Goal: Task Accomplishment & Management: Manage account settings

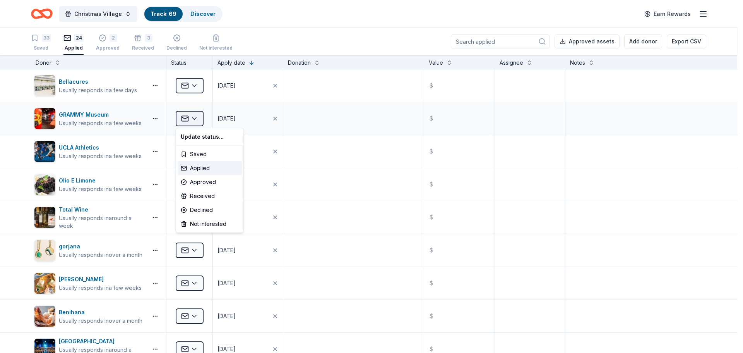
click at [196, 122] on html "Christmas Village Track · 69 Discover Earn Rewards 33 Saved 24 Applied 2 Approv…" at bounding box center [371, 176] width 743 height 353
click at [336, 127] on html "Christmas Village Track · 69 Discover Earn Rewards 33 Saved 24 Applied 2 Approv…" at bounding box center [371, 176] width 743 height 353
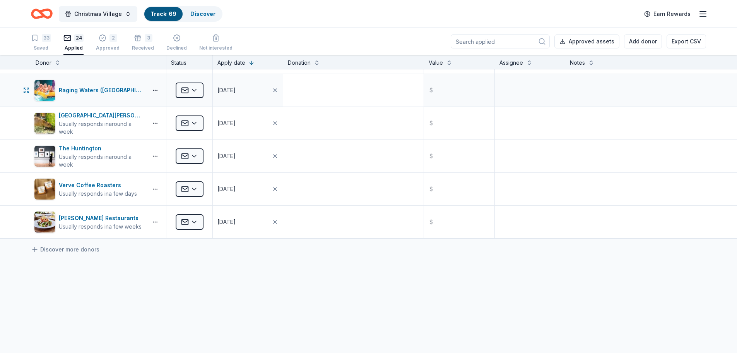
scroll to position [651, 0]
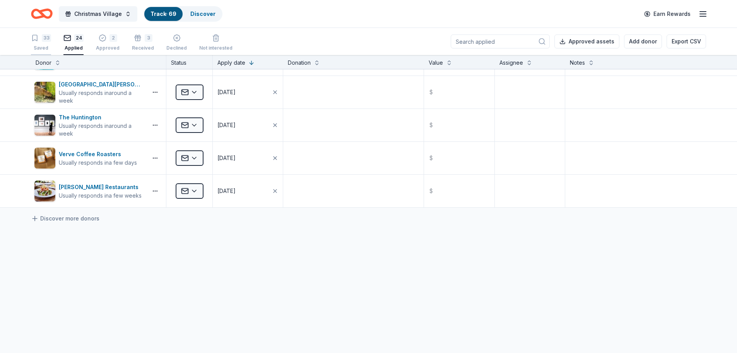
click at [44, 46] on div "Saved" at bounding box center [41, 48] width 20 height 6
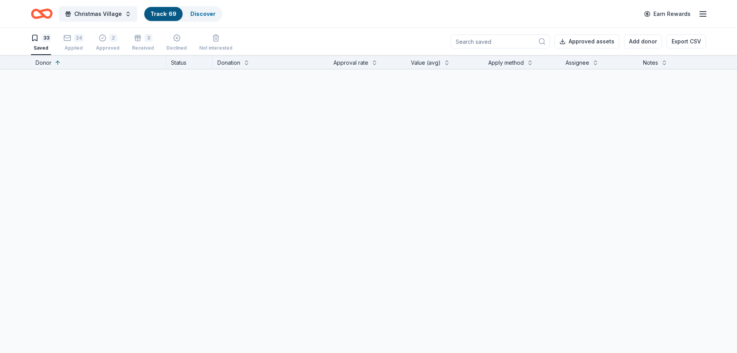
scroll to position [957, 0]
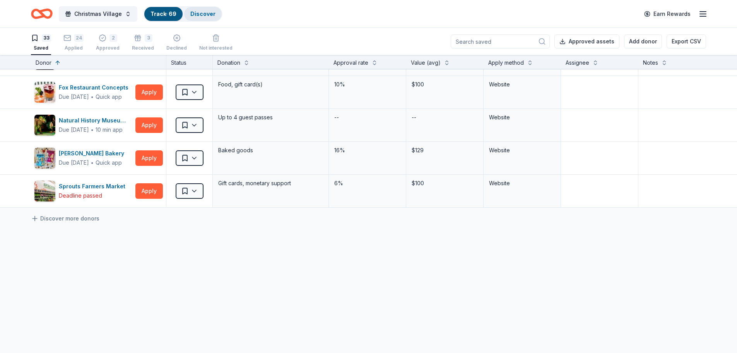
click at [190, 13] on link "Discover" at bounding box center [202, 13] width 25 height 7
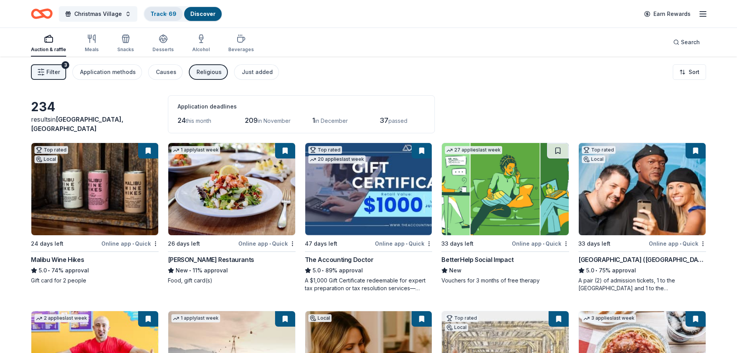
click at [164, 19] on div "Track · 69" at bounding box center [163, 14] width 38 height 14
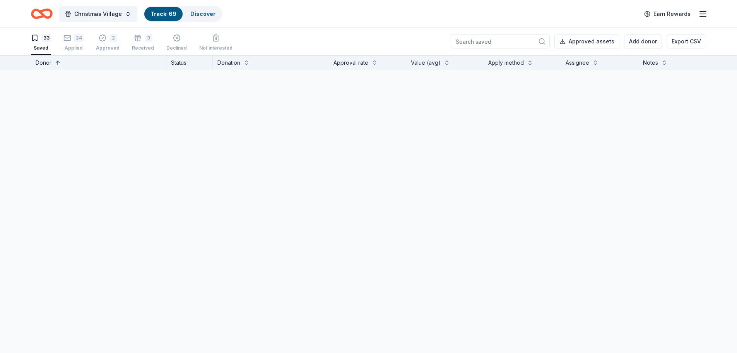
scroll to position [0, 0]
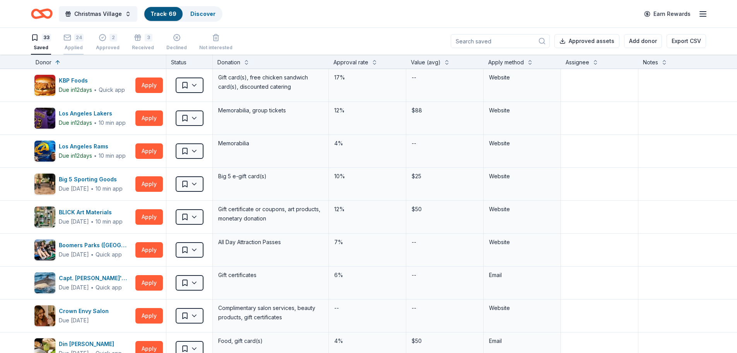
click at [75, 43] on div "24 Applied" at bounding box center [73, 42] width 20 height 17
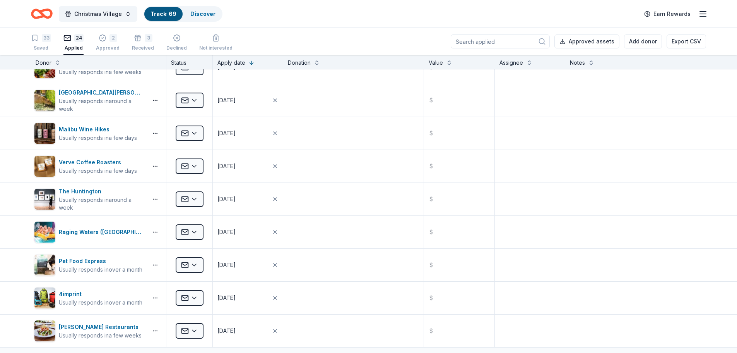
scroll to position [619, 0]
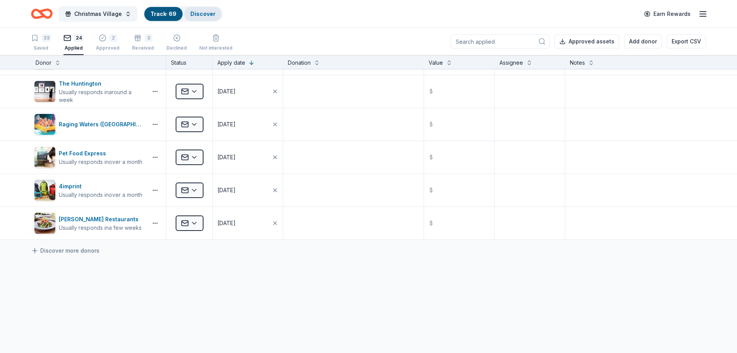
click at [210, 16] on link "Discover" at bounding box center [202, 13] width 25 height 7
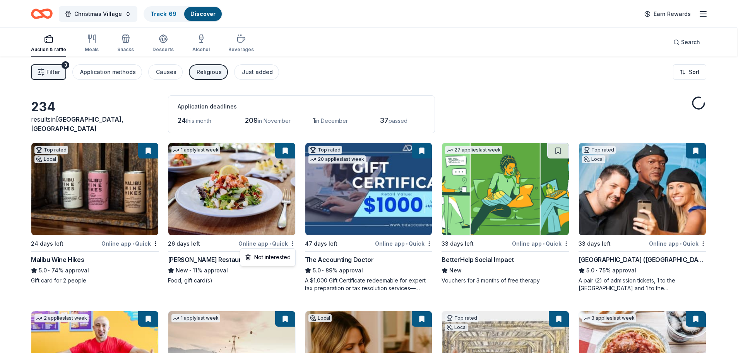
click at [292, 243] on html "Christmas Village Track · 69 Discover Earn Rewards Auction & raffle Meals Snack…" at bounding box center [371, 176] width 743 height 353
click at [291, 148] on html "Christmas Village Track · 69 Discover Earn Rewards Auction & raffle Meals Snack…" at bounding box center [371, 176] width 743 height 353
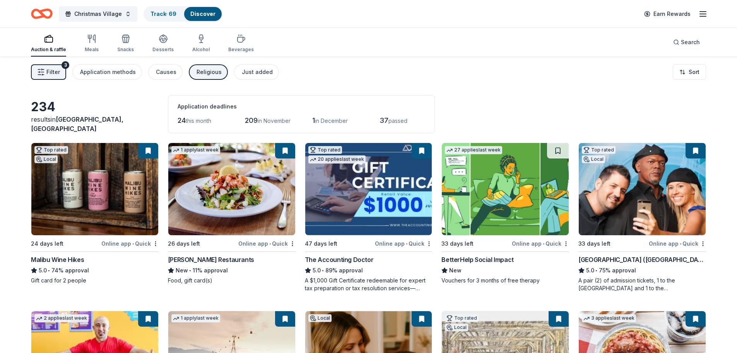
click at [292, 244] on html "Christmas Village Track · 69 Discover Earn Rewards Auction & raffle Meals Snack…" at bounding box center [368, 176] width 737 height 353
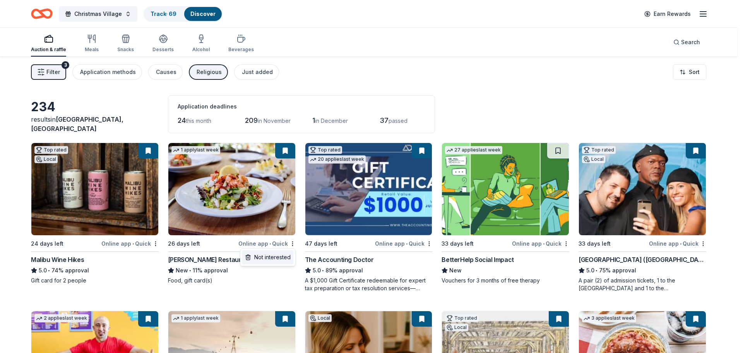
click at [274, 260] on div "Not interested" at bounding box center [268, 257] width 52 height 14
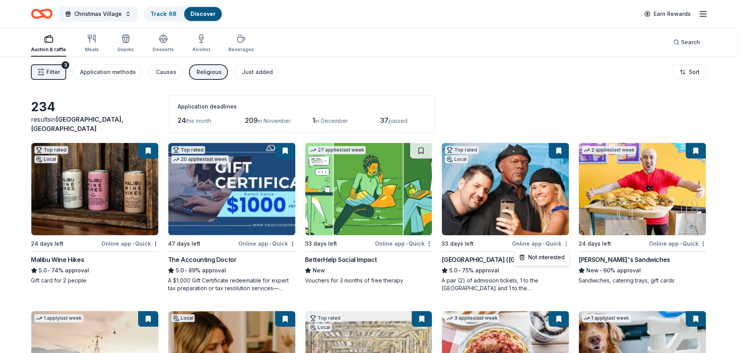
click at [567, 245] on html "Christmas Village Track · 68 Discover Earn Rewards Auction & raffle Meals Snack…" at bounding box center [371, 176] width 743 height 353
click at [555, 257] on div "Not interested" at bounding box center [542, 257] width 52 height 14
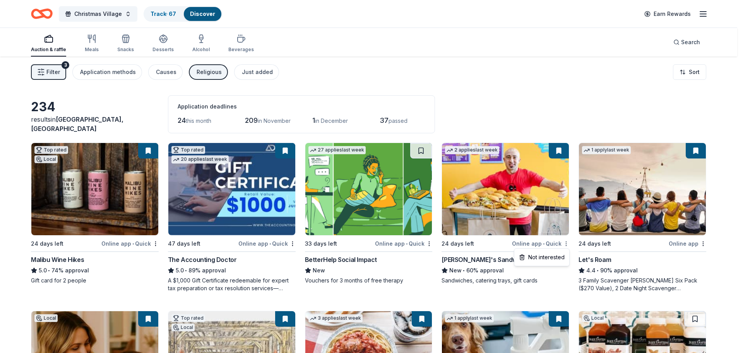
click at [566, 243] on html "Christmas Village Track · 67 Discover Earn Rewards Auction & raffle Meals Snack…" at bounding box center [371, 176] width 743 height 353
click at [555, 258] on div "Not interested" at bounding box center [542, 257] width 52 height 14
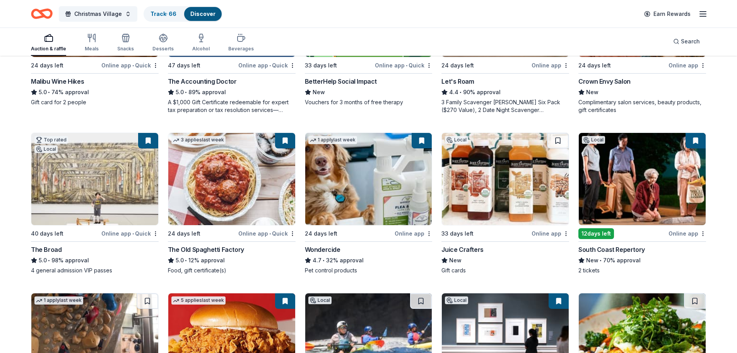
scroll to position [194, 0]
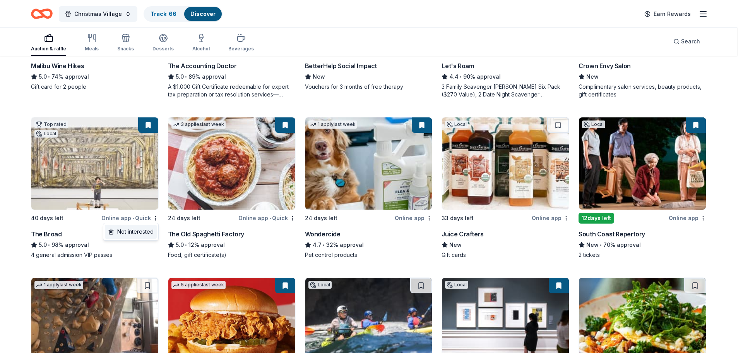
click at [151, 230] on div "Not interested" at bounding box center [131, 231] width 52 height 14
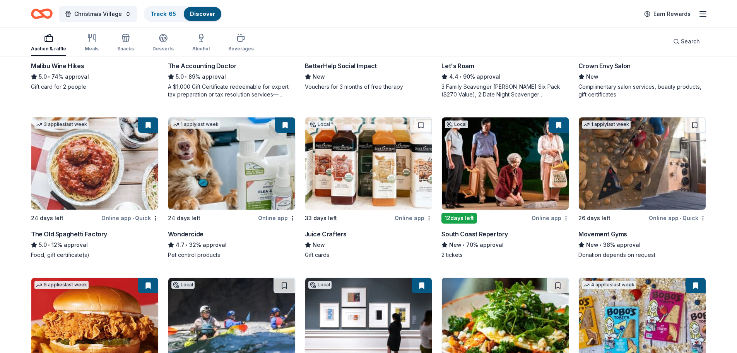
click at [291, 221] on div "Online app" at bounding box center [277, 218] width 38 height 10
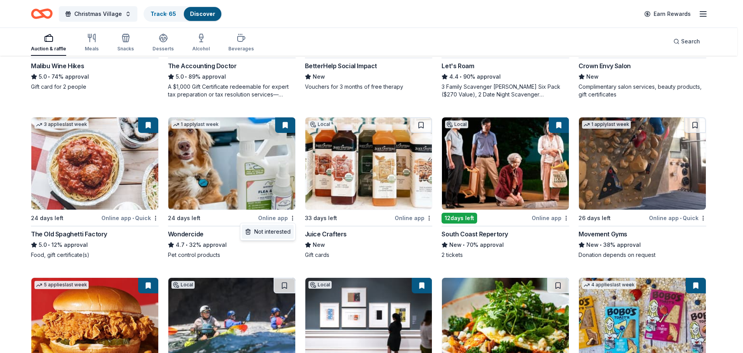
click at [286, 229] on div "Not interested" at bounding box center [268, 231] width 52 height 14
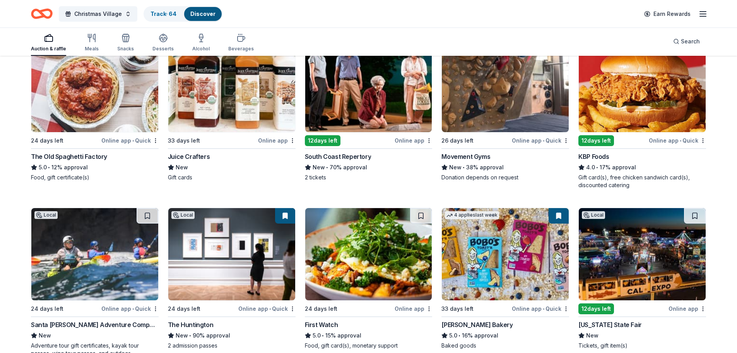
scroll to position [310, 0]
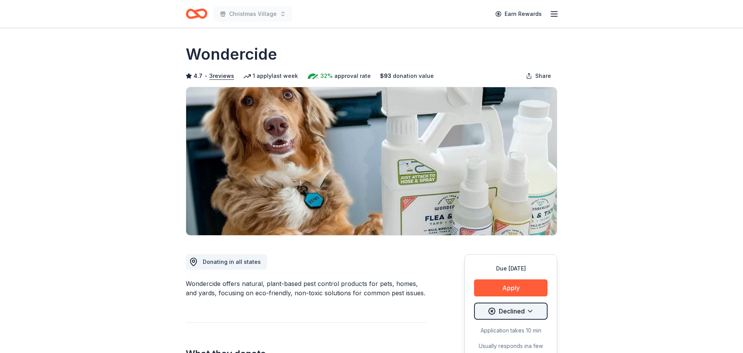
click at [535, 308] on html "Christmas Village Earn Rewards Due [DATE] Share Wondercide 4.7 • 3 reviews 1 ap…" at bounding box center [371, 176] width 743 height 353
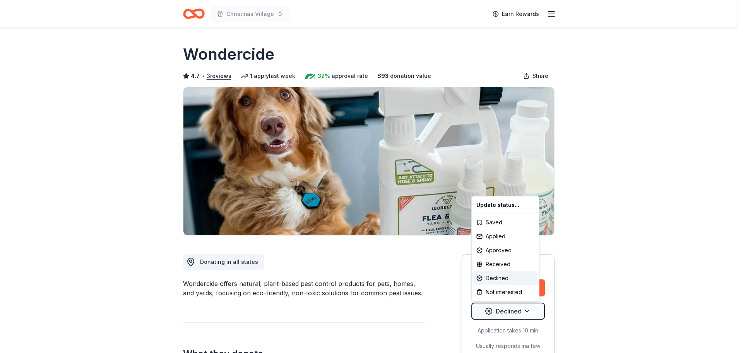
click at [568, 286] on html "Christmas Village Earn Rewards Due [DATE] Share Wondercide 4.7 • 3 reviews 1 ap…" at bounding box center [371, 176] width 743 height 353
